Goal: Task Accomplishment & Management: Use online tool/utility

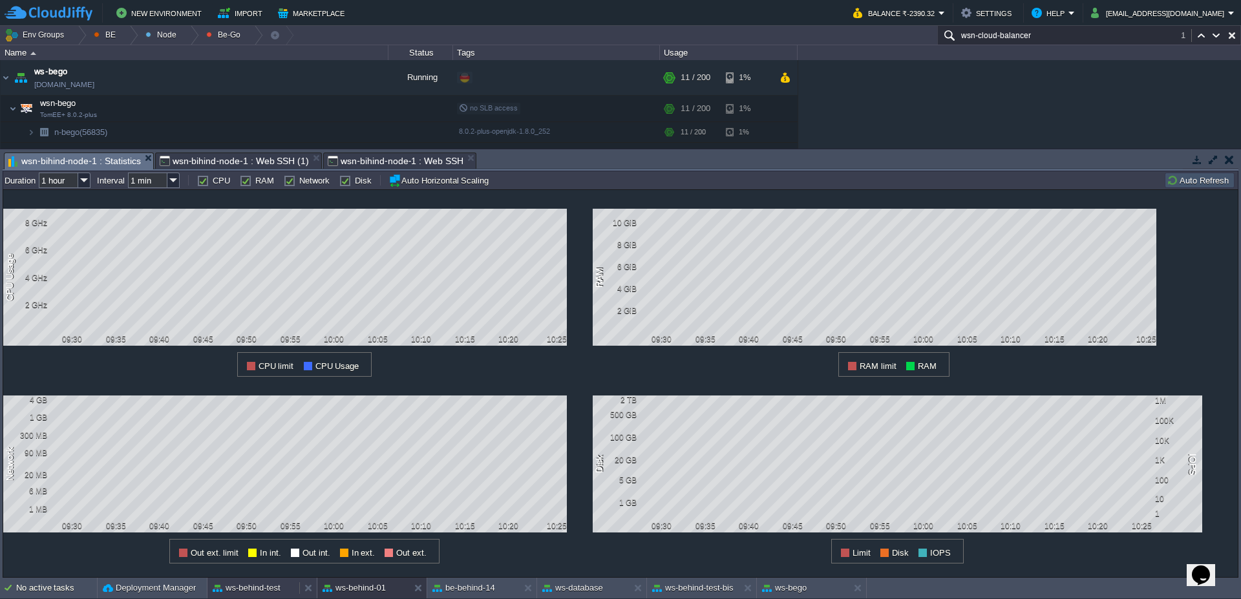
click at [266, 591] on button "ws-behind-test" at bounding box center [247, 588] width 68 height 13
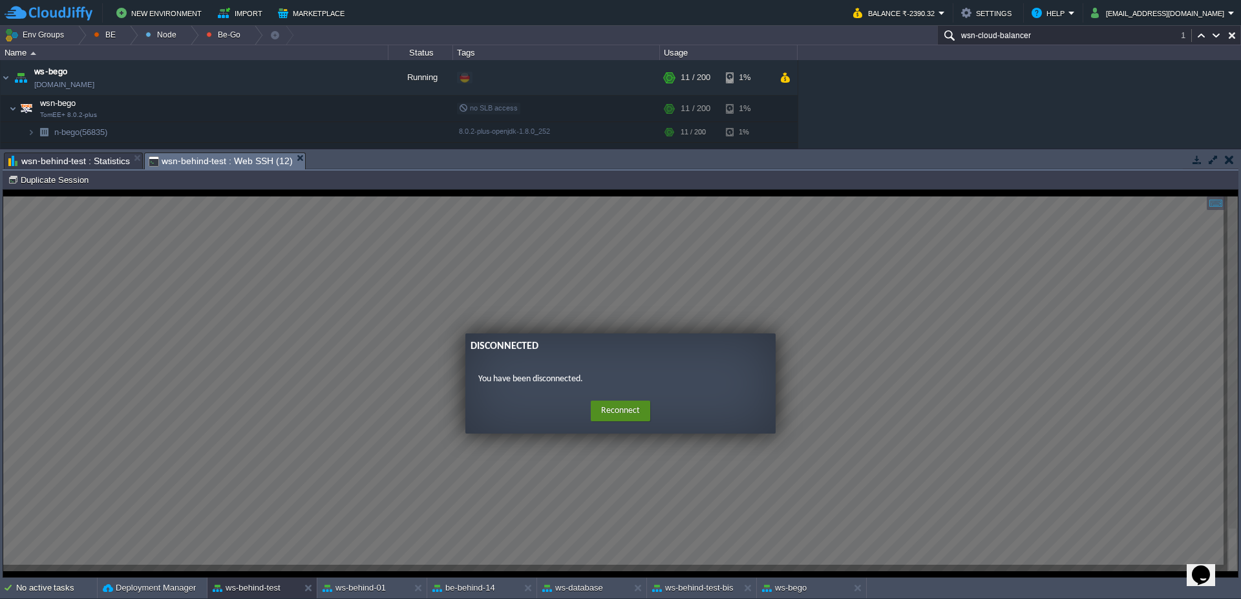
click at [604, 411] on button "Reconnect" at bounding box center [620, 411] width 59 height 21
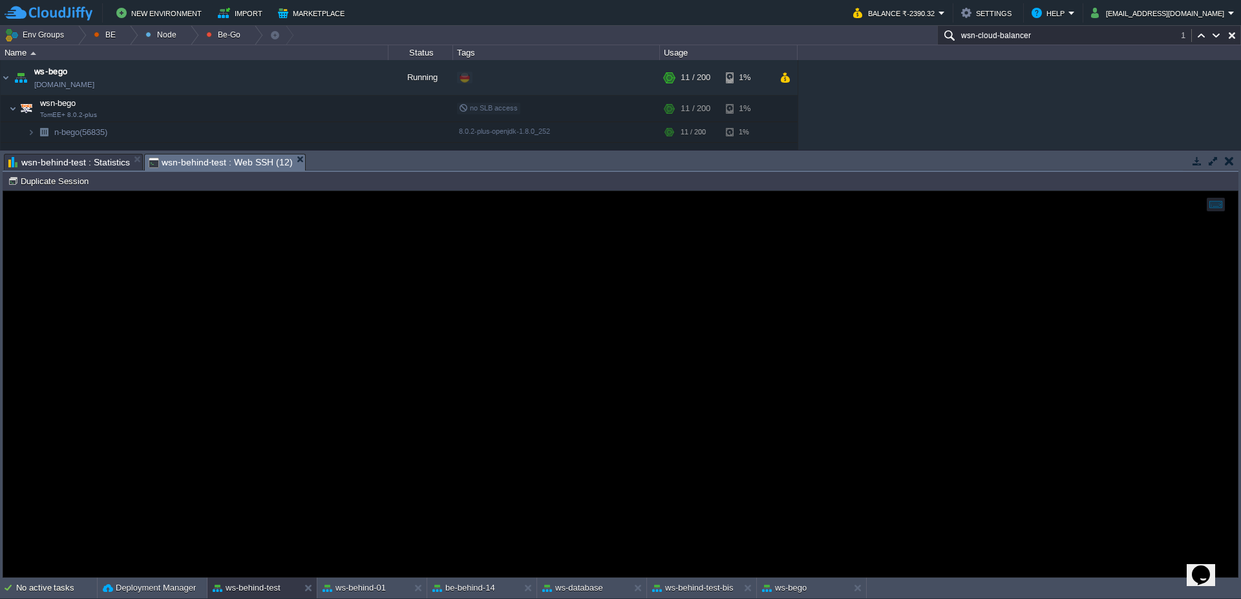
click at [493, 319] on div at bounding box center [620, 384] width 1235 height 386
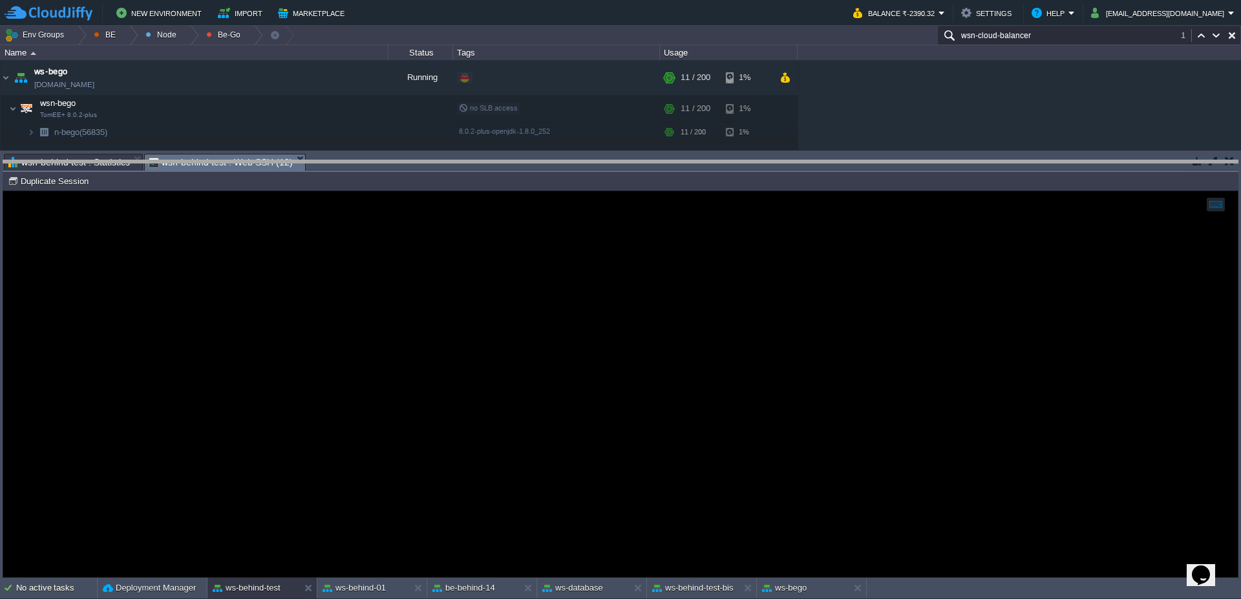
drag, startPoint x: 385, startPoint y: 164, endPoint x: 388, endPoint y: 172, distance: 8.2
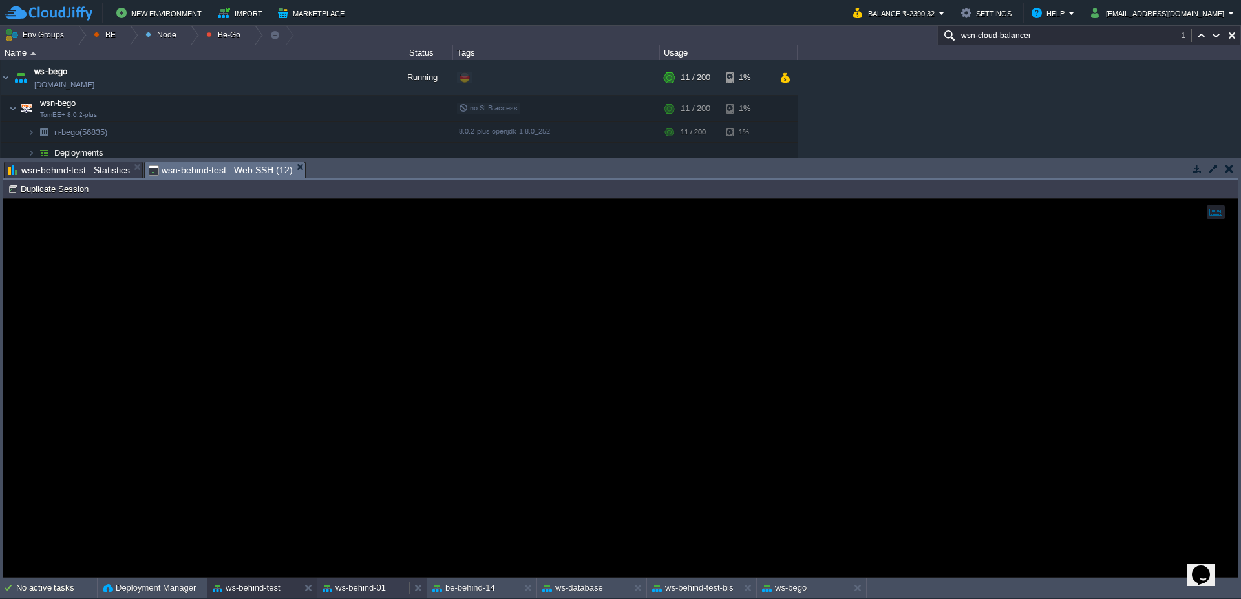
click at [334, 589] on button "ws-behind-01" at bounding box center [354, 588] width 63 height 13
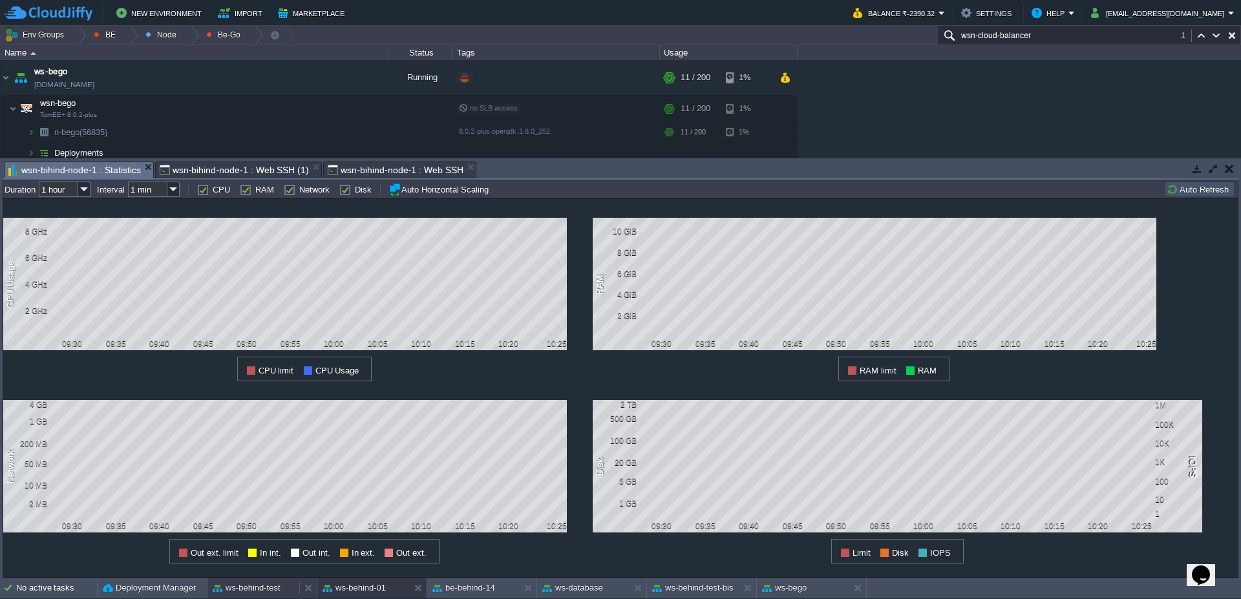
click at [270, 595] on div "ws-behind-test" at bounding box center [253, 588] width 92 height 21
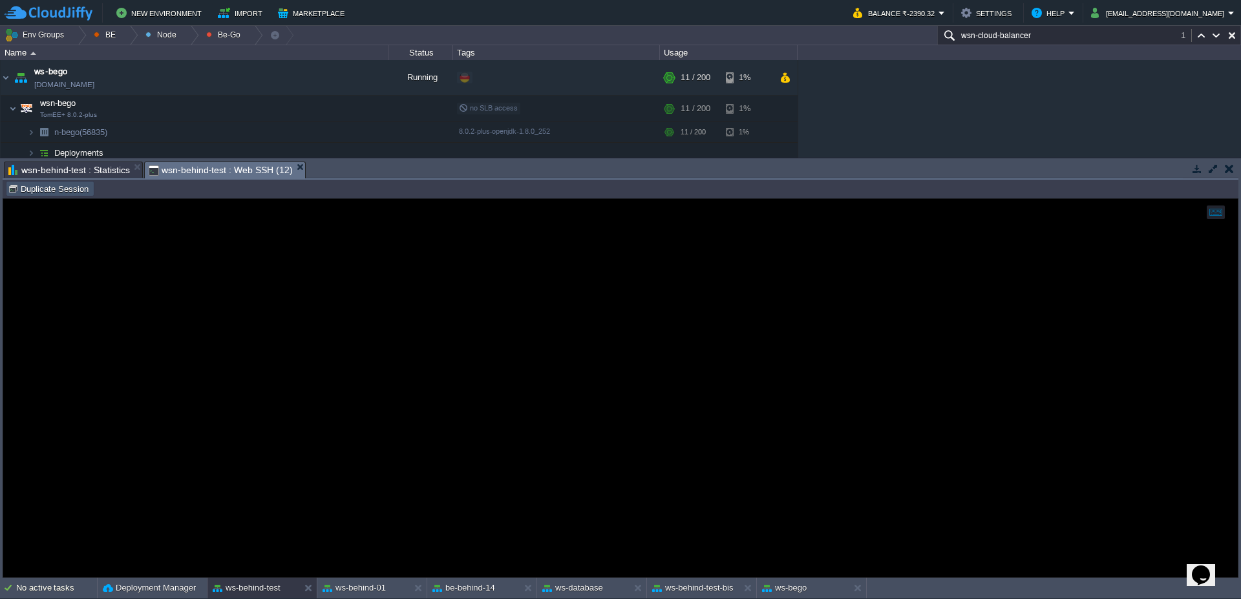
click at [36, 186] on button "Duplicate Session" at bounding box center [50, 189] width 85 height 12
type input "#000000"
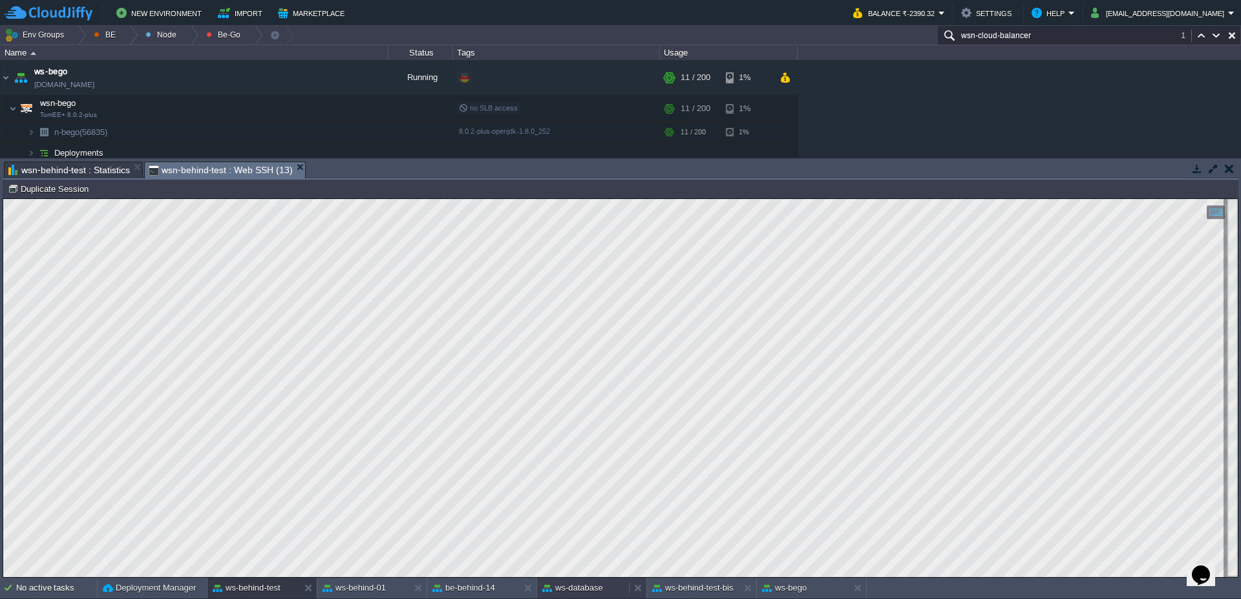
click at [600, 593] on button "ws-database" at bounding box center [572, 588] width 61 height 13
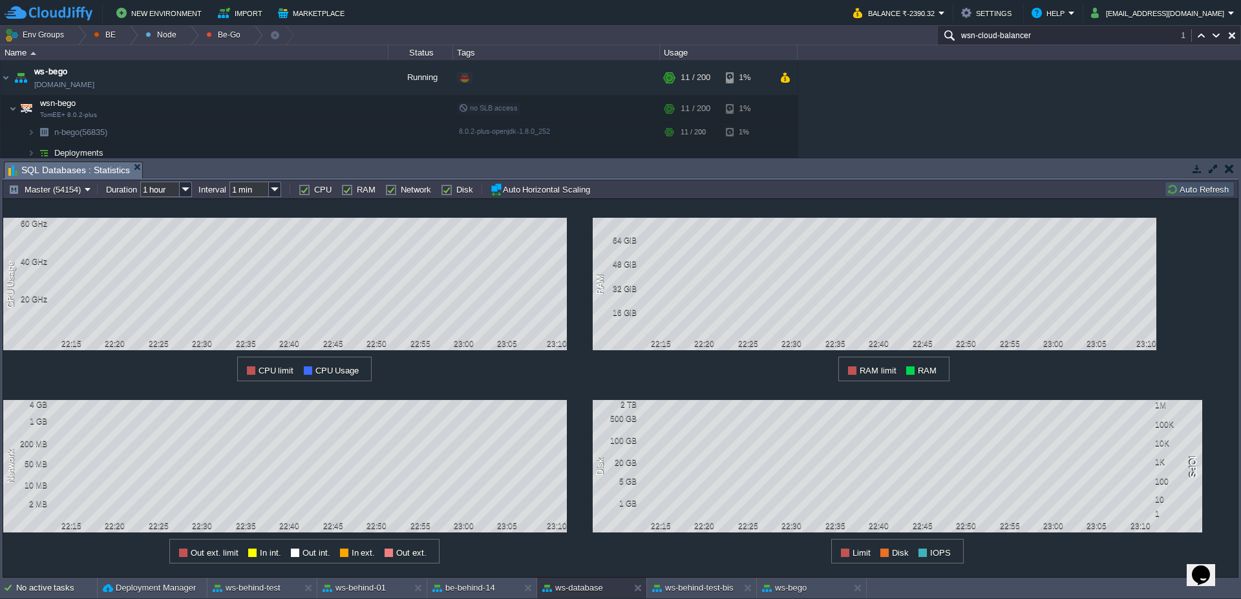
click at [1204, 197] on div "Master (54154) Duration 1 hour Interval 1 min CPU RAM Network Disk Auto Horizon…" at bounding box center [621, 189] width 1236 height 19
click at [1202, 191] on button "Auto Refresh" at bounding box center [1200, 190] width 66 height 12
click at [719, 589] on button "ws-behind-test-bis" at bounding box center [692, 588] width 81 height 13
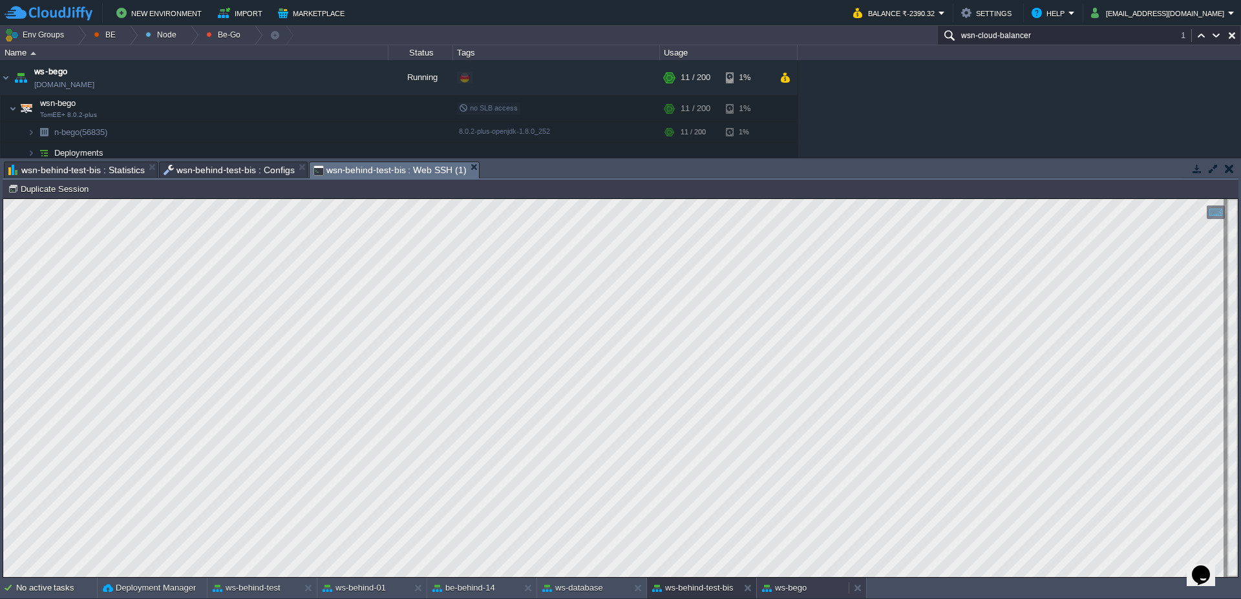
click at [787, 587] on button "ws-bego" at bounding box center [784, 588] width 45 height 13
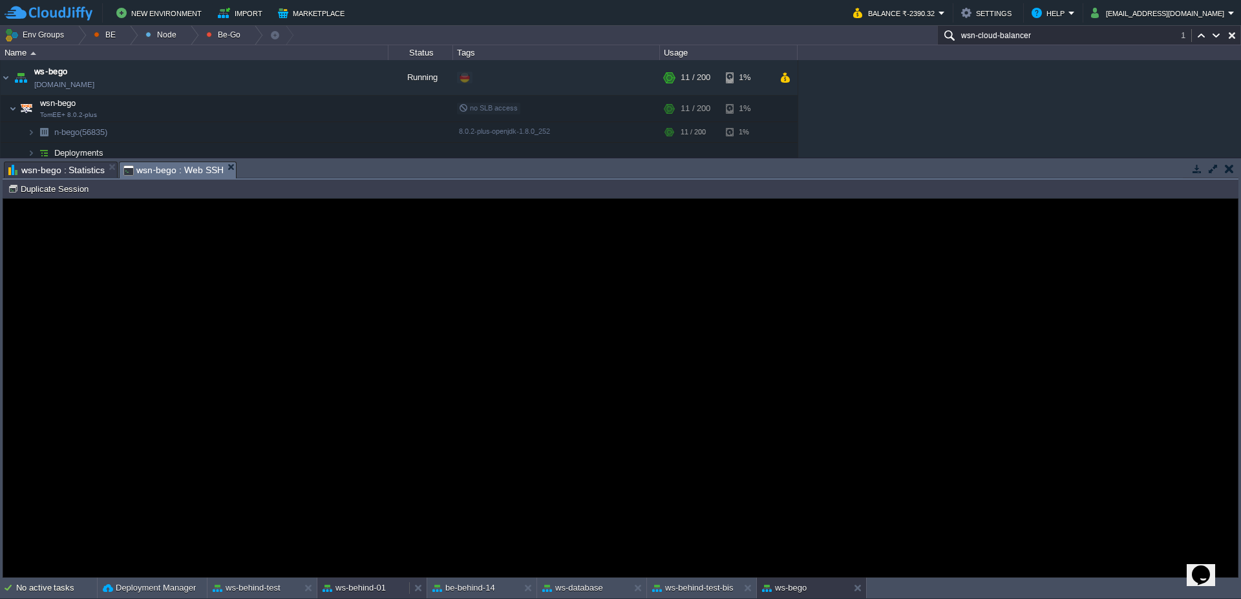
click at [372, 593] on button "ws-behind-01" at bounding box center [354, 588] width 63 height 13
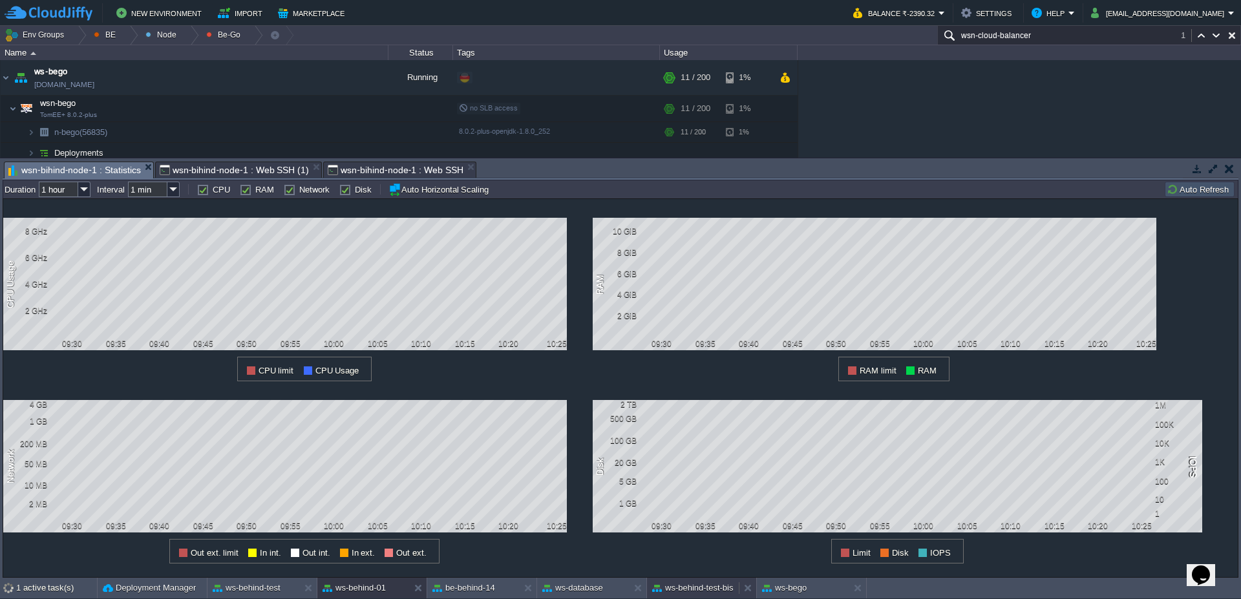
click at [683, 593] on button "ws-behind-test-bis" at bounding box center [692, 588] width 81 height 13
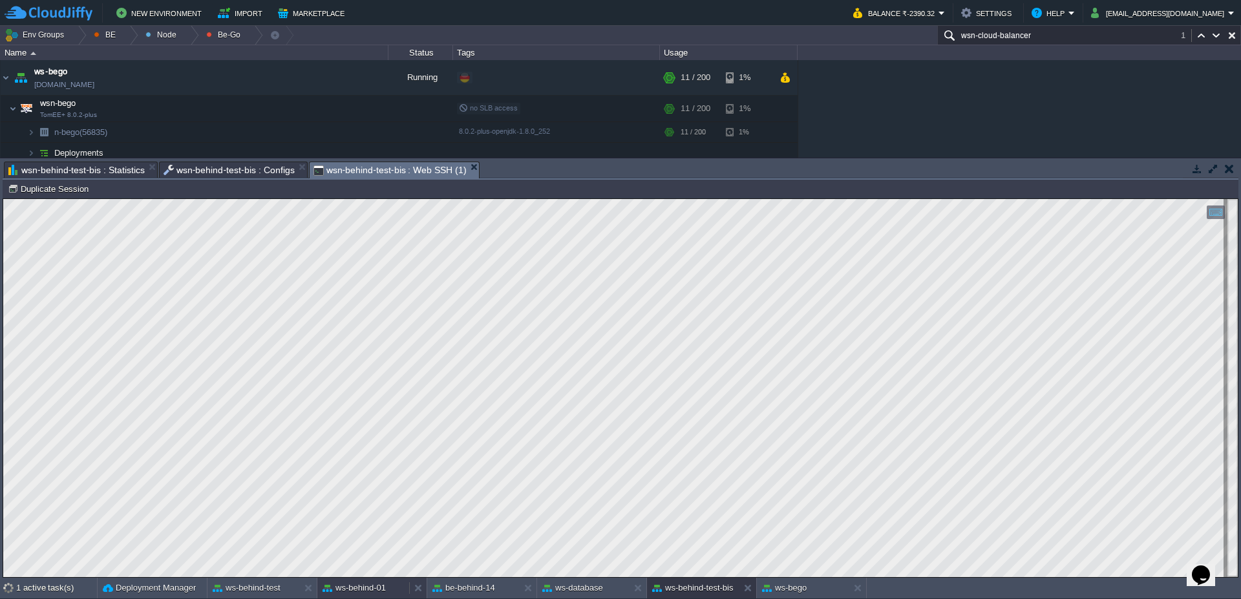
click at [341, 597] on div "ws-behind-01" at bounding box center [363, 588] width 92 height 21
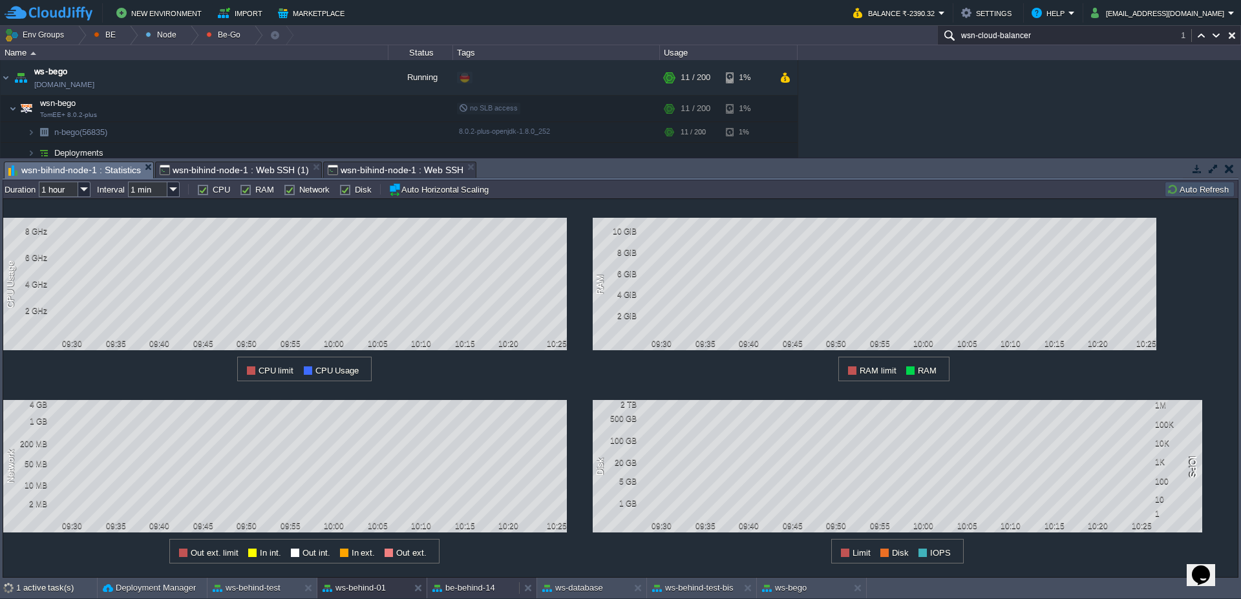
click at [477, 589] on button "be-behind-14" at bounding box center [463, 588] width 63 height 13
click at [354, 588] on button "ws-behind-01" at bounding box center [354, 588] width 63 height 13
